Goal: Browse casually: Explore the website without a specific task or goal

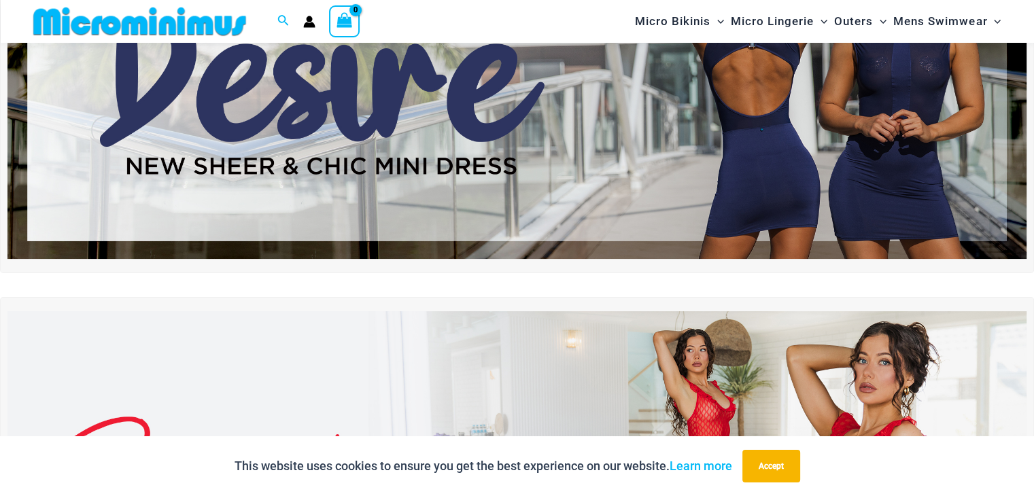
scroll to position [50, 0]
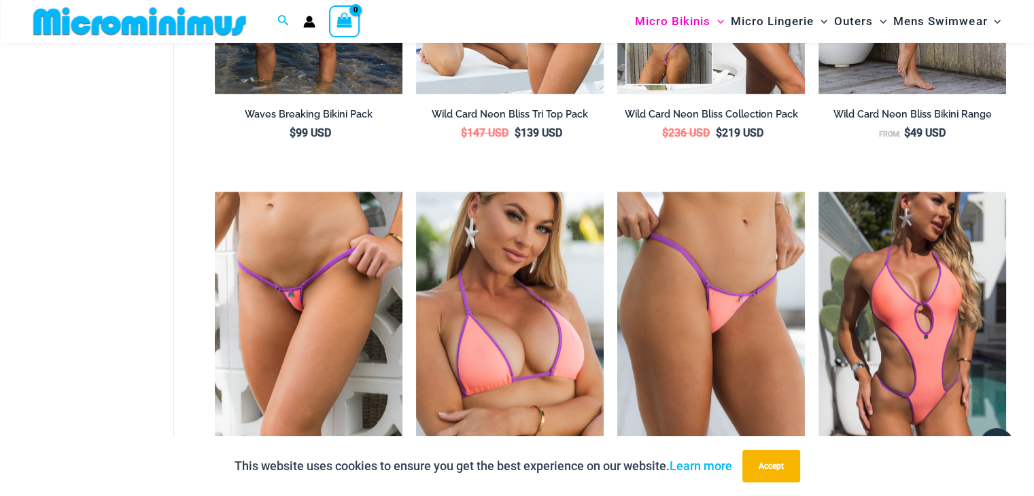
scroll to position [2417, 0]
